Goal: Transaction & Acquisition: Download file/media

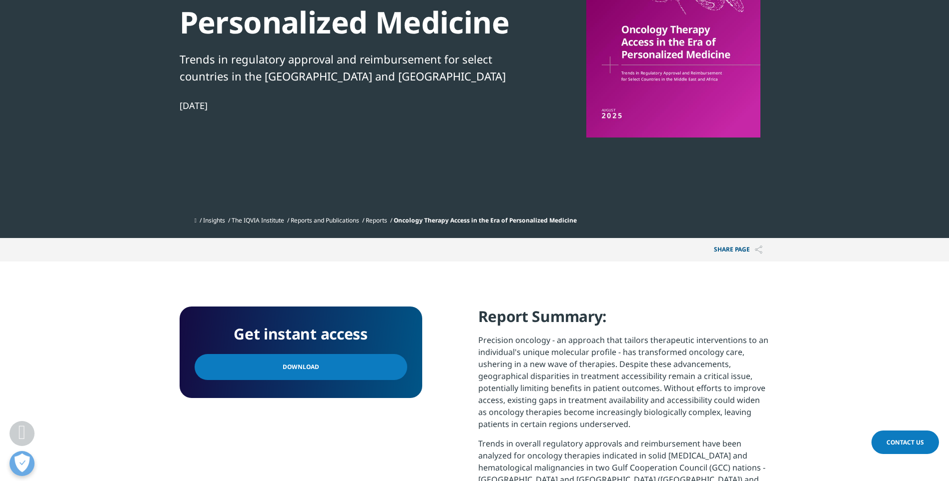
scroll to position [200, 0]
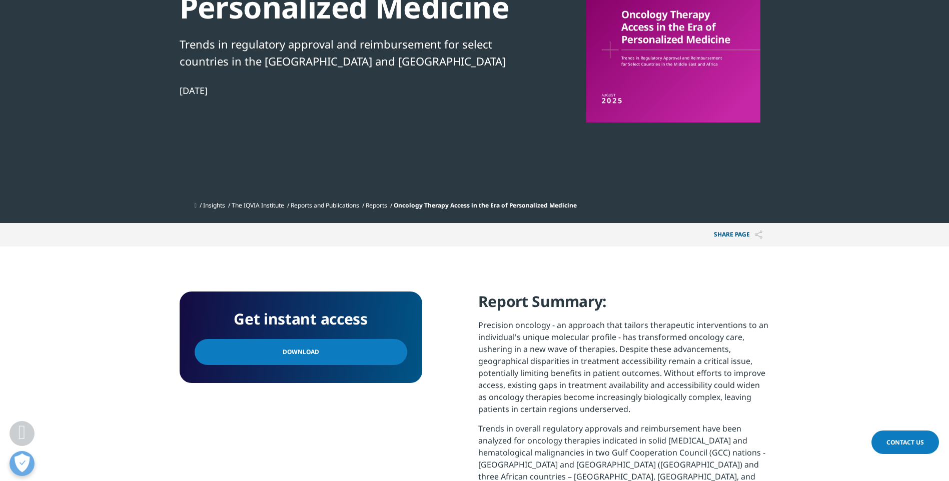
click at [318, 350] on link "Download" at bounding box center [301, 352] width 213 height 26
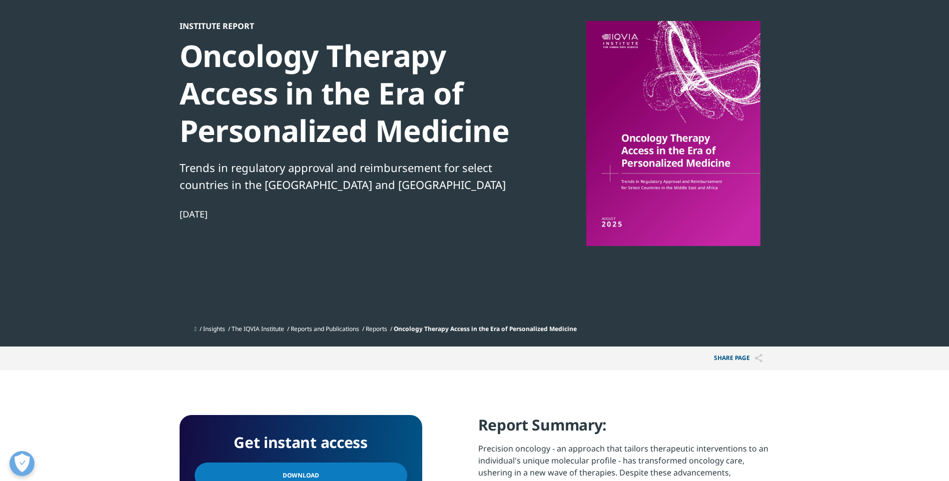
scroll to position [50, 0]
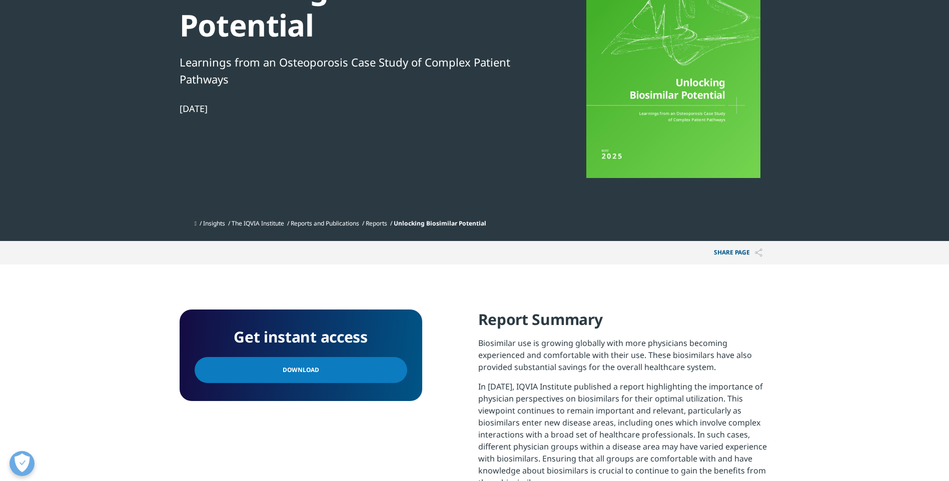
scroll to position [150, 0]
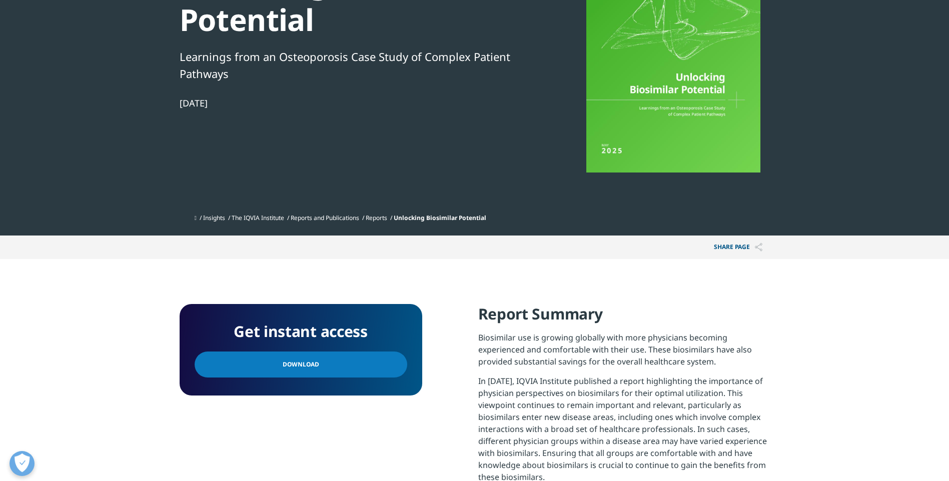
click at [310, 355] on link "Download" at bounding box center [301, 365] width 213 height 26
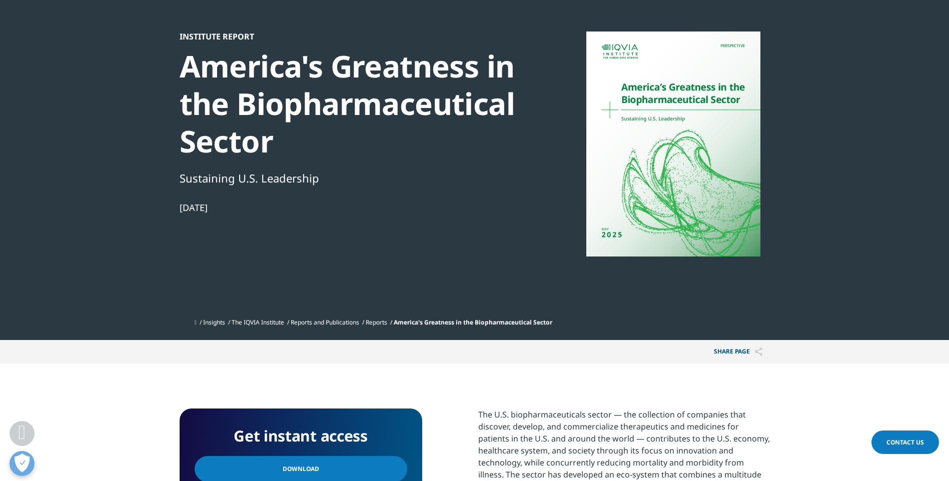
scroll to position [200, 0]
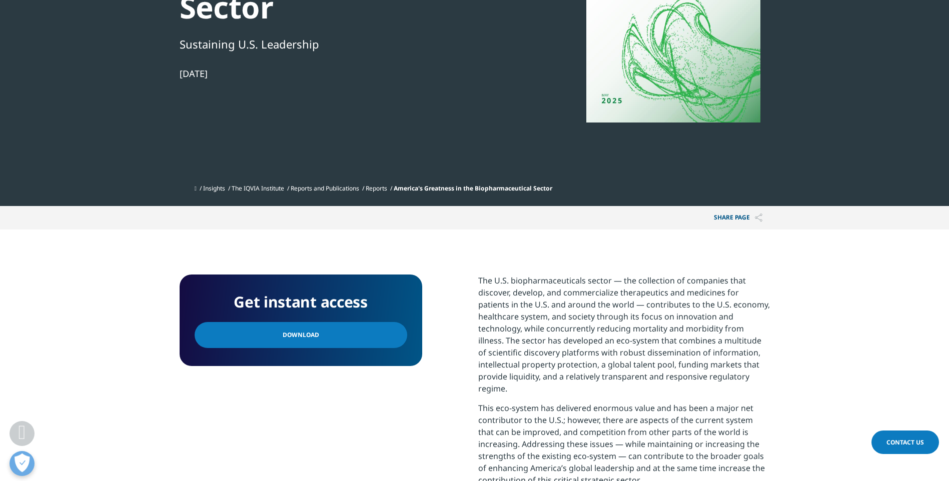
click at [312, 330] on span "Download" at bounding box center [301, 335] width 37 height 11
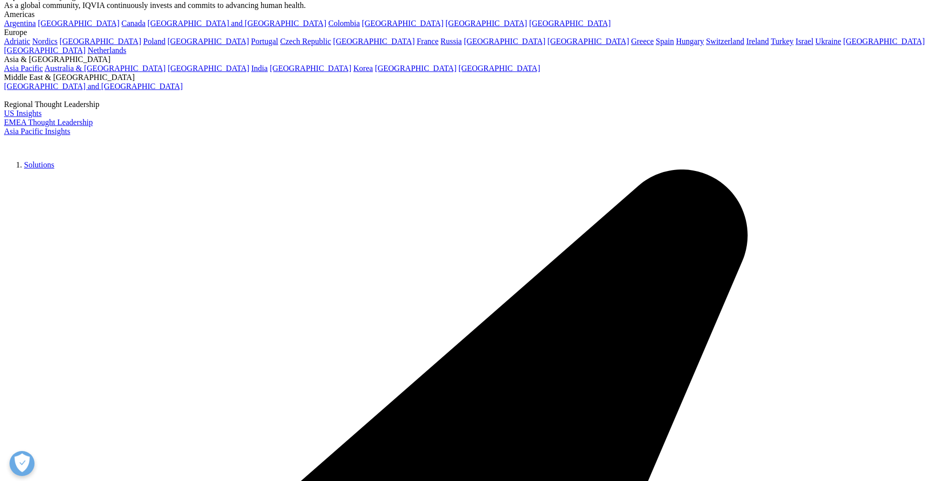
scroll to position [150, 0]
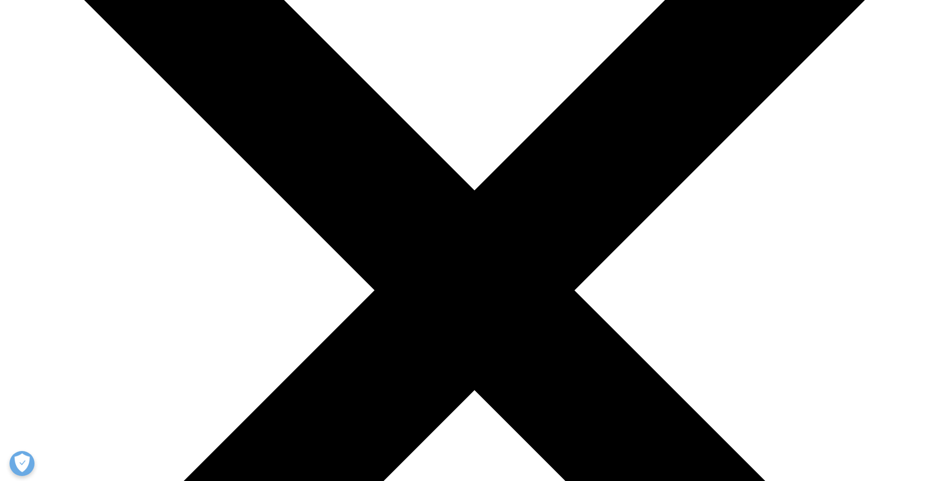
scroll to position [200, 0]
